Goal: Task Accomplishment & Management: Use online tool/utility

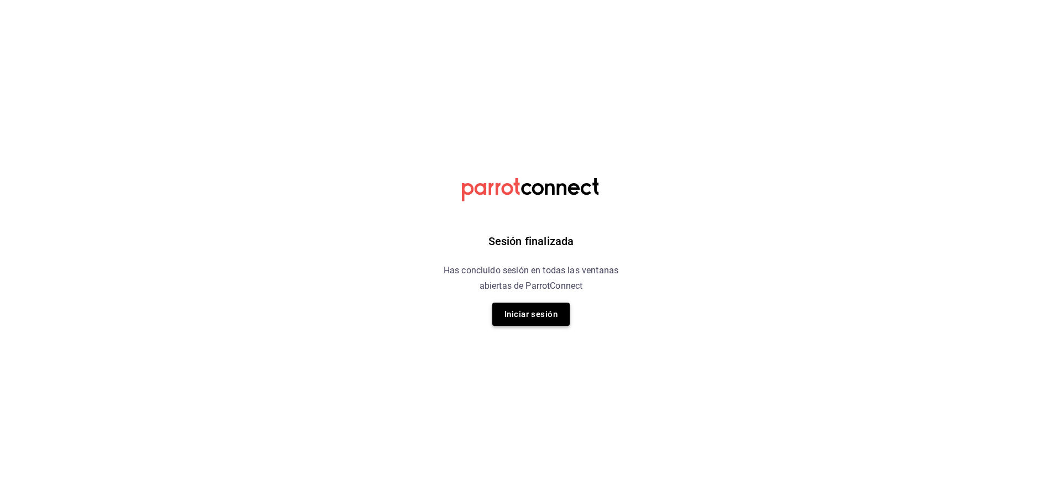
click at [525, 313] on button "Iniciar sesión" at bounding box center [531, 314] width 77 height 23
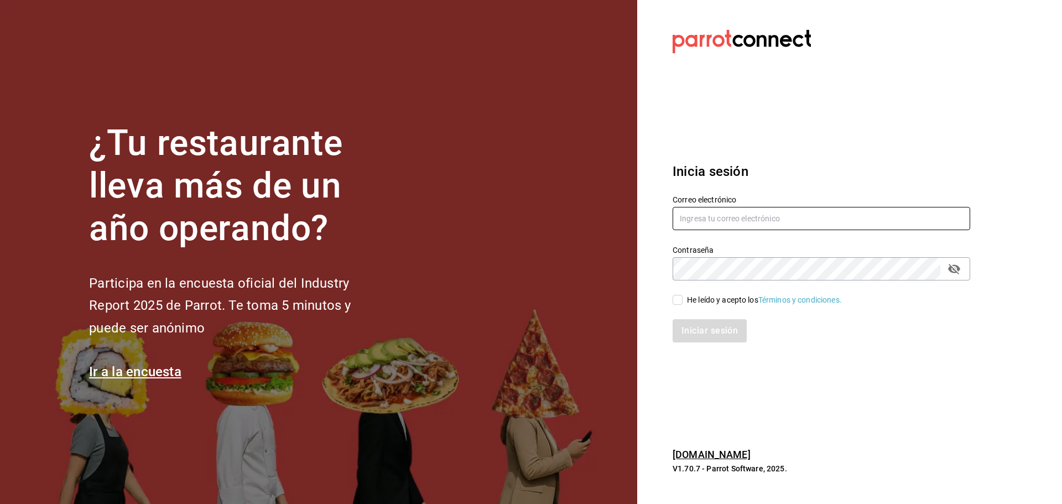
type input "[EMAIL_ADDRESS][DOMAIN_NAME]"
click at [680, 298] on input "He leído y acepto los Términos y condiciones." at bounding box center [678, 300] width 10 height 10
checkbox input "true"
click at [695, 328] on button "Iniciar sesión" at bounding box center [710, 330] width 75 height 23
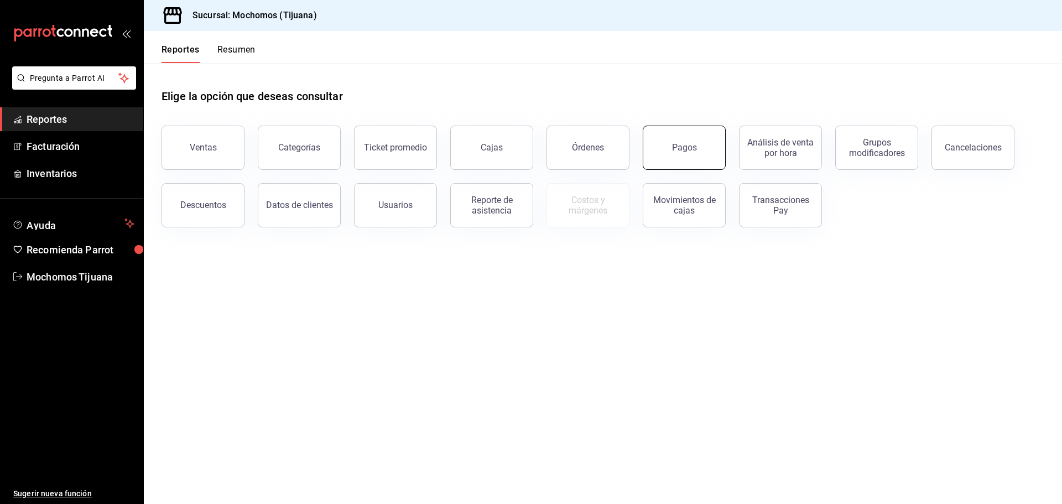
click at [682, 152] on div "Pagos" at bounding box center [684, 147] width 25 height 11
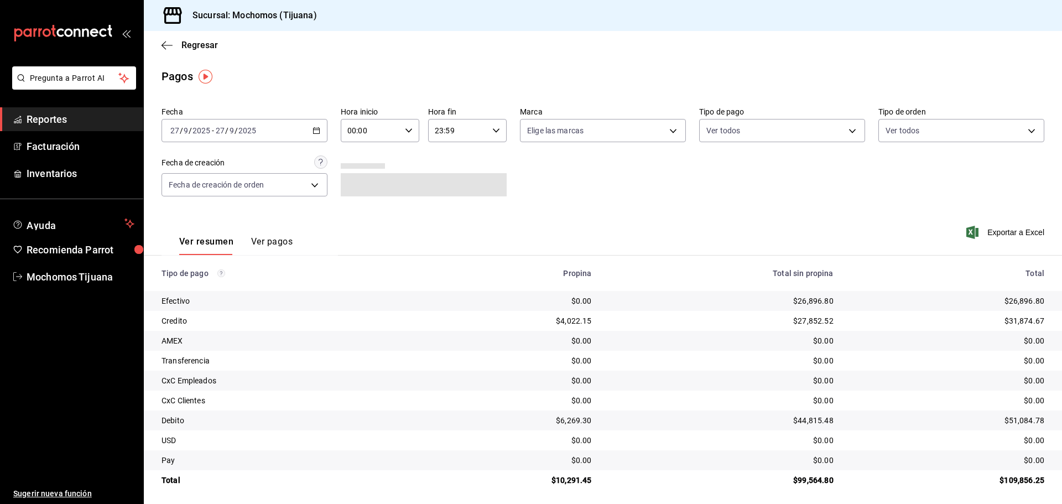
click at [409, 131] on icon "button" at bounding box center [409, 131] width 8 height 8
click at [360, 210] on span "04" at bounding box center [359, 209] width 22 height 9
type input "04:00"
click at [754, 132] on div at bounding box center [531, 252] width 1062 height 504
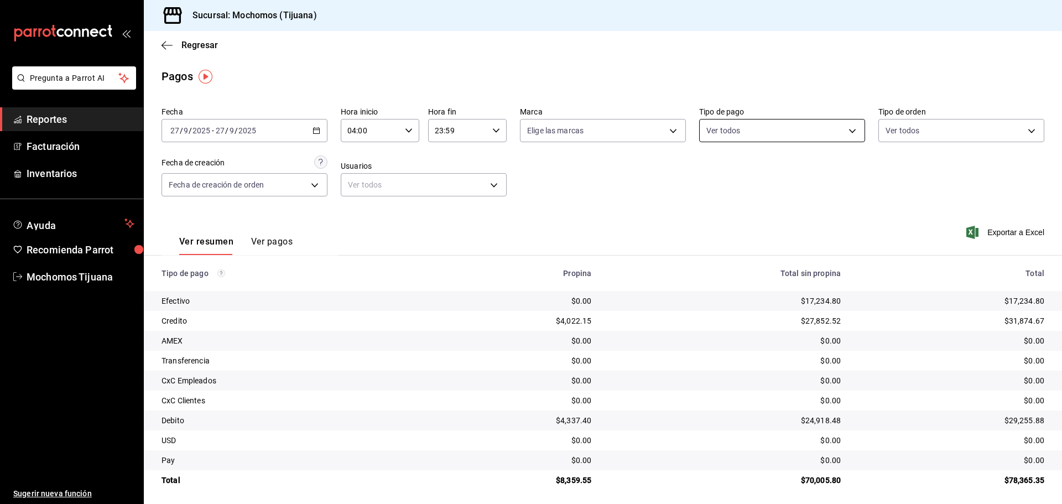
click at [849, 131] on body "Pregunta a Parrot AI Reportes Facturación Inventarios Ayuda Recomienda Parrot M…" at bounding box center [531, 252] width 1062 height 504
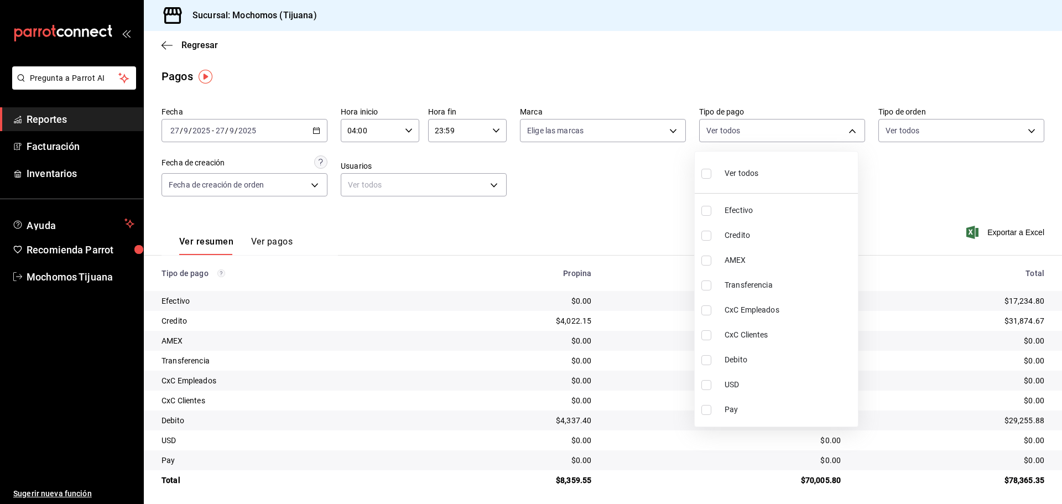
drag, startPoint x: 706, startPoint y: 235, endPoint x: 699, endPoint y: 246, distance: 13.4
click at [704, 235] on input "checkbox" at bounding box center [707, 236] width 10 height 10
checkbox input "true"
type input "a27a072c-b141-4985-9f83-ae60dbe2196b"
click at [707, 360] on input "checkbox" at bounding box center [712, 360] width 10 height 10
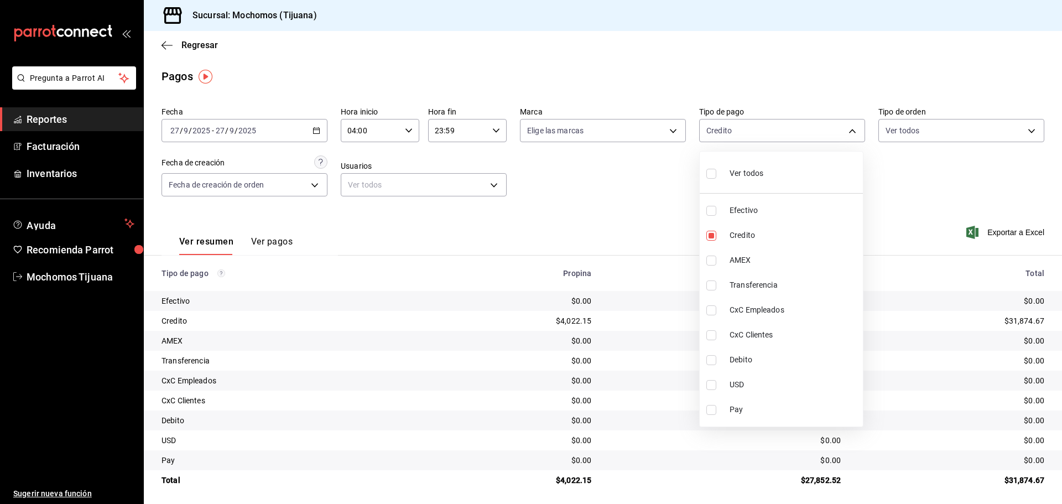
checkbox input "true"
type input "a27a072c-b141-4985-9f83-ae60dbe2196b,b7370aa5-450f-4a05-bab4-2784151f97fb"
click at [709, 171] on input "checkbox" at bounding box center [712, 174] width 10 height 10
checkbox input "true"
type input "e823c082-5bf3-4e6e-b961-f7623faa40a9,a27a072c-b141-4985-9f83-ae60dbe2196b,28e67…"
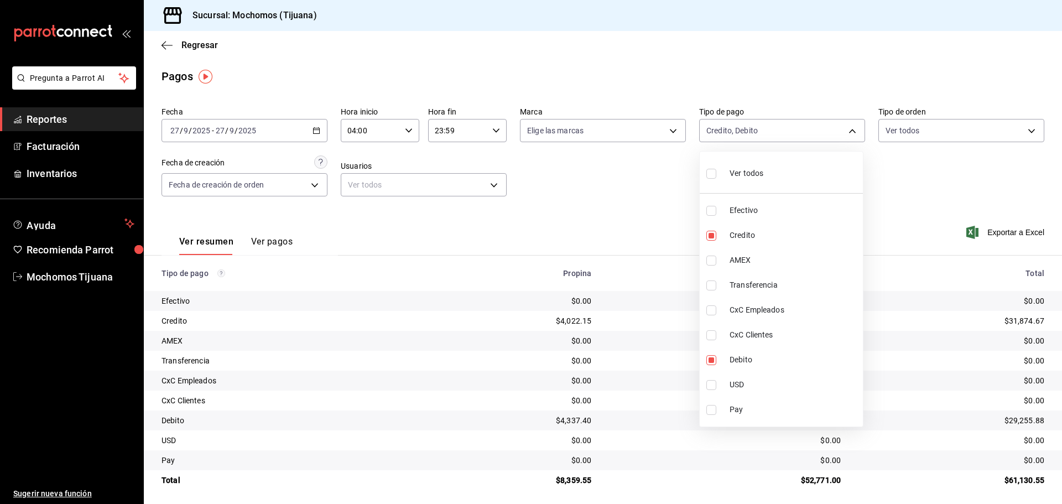
checkbox input "true"
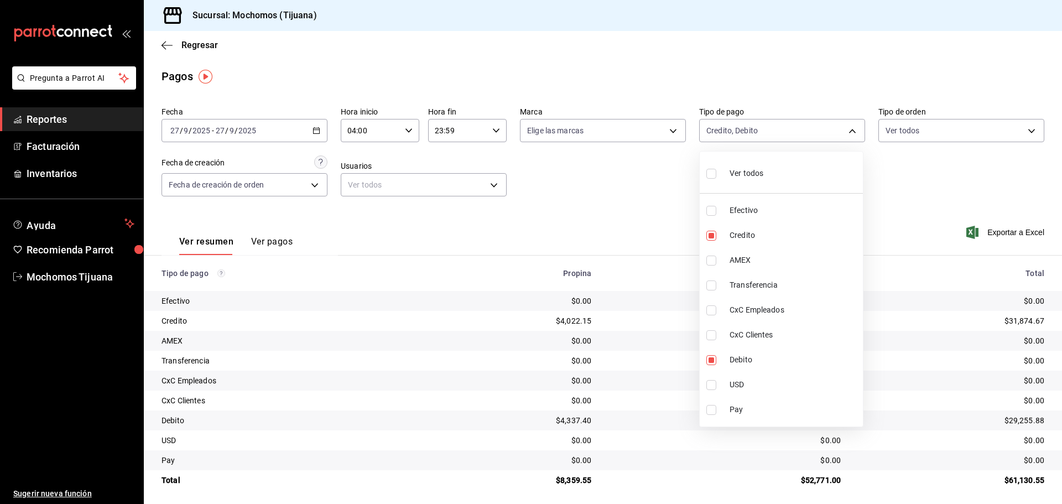
checkbox input "true"
click at [581, 205] on div at bounding box center [531, 252] width 1062 height 504
